Goal: Task Accomplishment & Management: Use online tool/utility

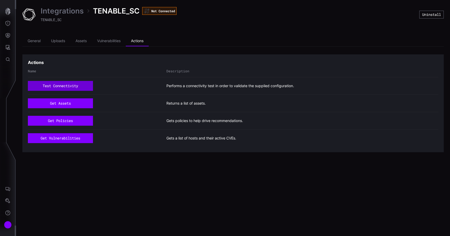
click at [88, 90] on button "test connectivity" at bounding box center [60, 86] width 65 height 10
click at [54, 16] on div "Integrations TENABLE_SC Connected TENABLE_SC" at bounding box center [105, 14] width 129 height 17
click at [83, 41] on li "Assets" at bounding box center [81, 41] width 22 height 10
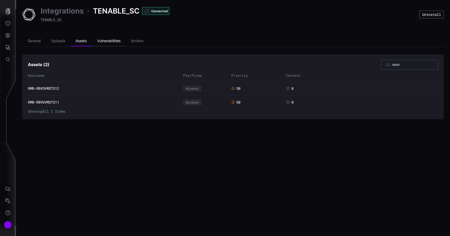
click at [103, 40] on li "Vulnerabilities" at bounding box center [109, 41] width 34 height 10
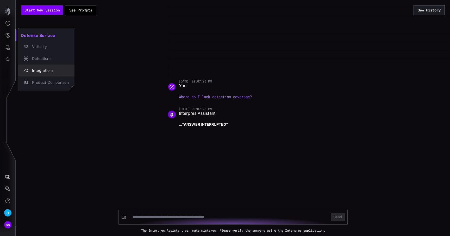
click at [41, 69] on div "Integrations" at bounding box center [48, 70] width 39 height 7
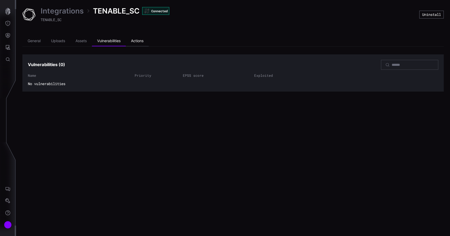
click at [140, 39] on li "Actions" at bounding box center [137, 41] width 23 height 10
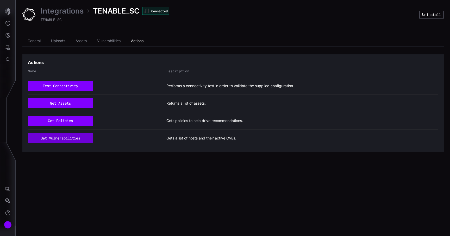
click at [67, 137] on button "get vulnerabilities" at bounding box center [60, 138] width 65 height 10
click at [64, 138] on button "get vulnerabilities" at bounding box center [60, 138] width 65 height 10
click at [79, 141] on button "get vulnerabilities" at bounding box center [60, 138] width 65 height 10
click at [59, 139] on button "get vulnerabilities" at bounding box center [60, 138] width 65 height 10
click at [72, 138] on button "get vulnerabilities" at bounding box center [60, 138] width 65 height 10
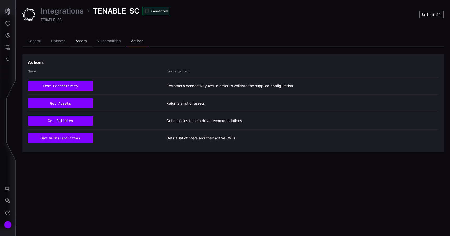
click at [80, 43] on li "Assets" at bounding box center [81, 41] width 22 height 10
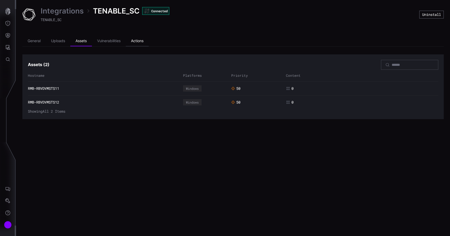
click at [141, 41] on li "Actions" at bounding box center [137, 41] width 23 height 10
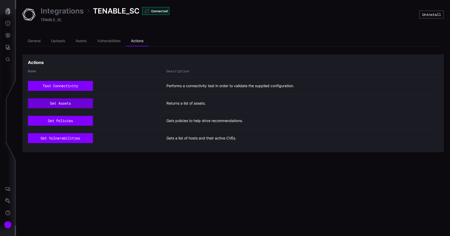
click at [64, 102] on button "get assets" at bounding box center [60, 103] width 65 height 10
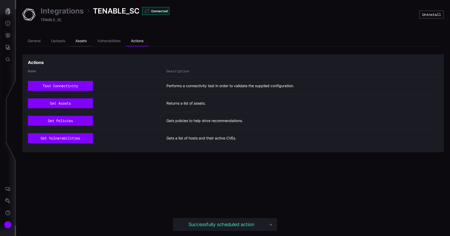
click at [84, 38] on li "Assets" at bounding box center [81, 41] width 22 height 10
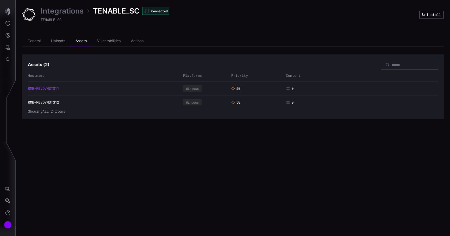
click at [41, 88] on link "RMB-RBVDVMSTS11" at bounding box center [43, 88] width 31 height 5
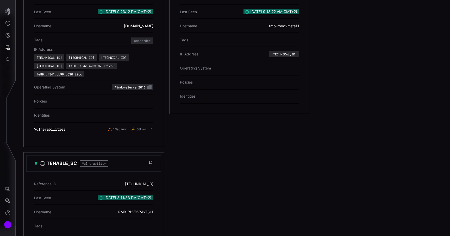
scroll to position [187, 0]
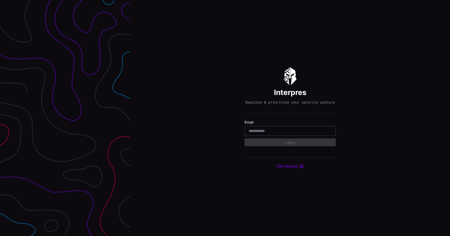
click at [303, 133] on input "email" at bounding box center [290, 131] width 83 height 5
paste input "**********"
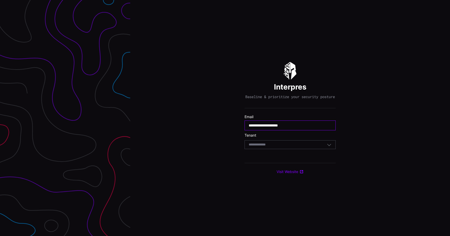
type input "**********"
click at [332, 148] on div "Select Tenant" at bounding box center [290, 144] width 91 height 9
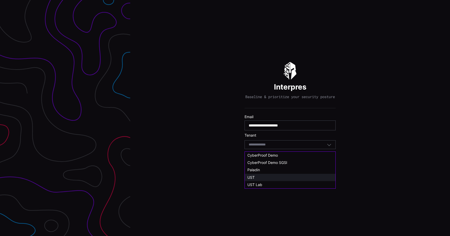
click at [311, 175] on div "UST" at bounding box center [290, 177] width 85 height 5
